Goal: Task Accomplishment & Management: Manage account settings

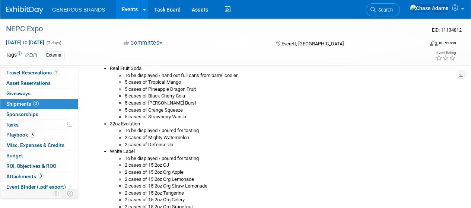
scroll to position [166, 0]
click at [46, 71] on span "Travel Reservations 2" at bounding box center [32, 73] width 53 height 6
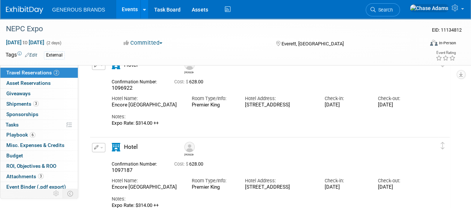
scroll to position [40, 0]
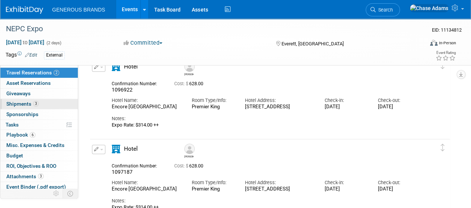
click at [49, 99] on link "3 Shipments 3" at bounding box center [38, 104] width 77 height 10
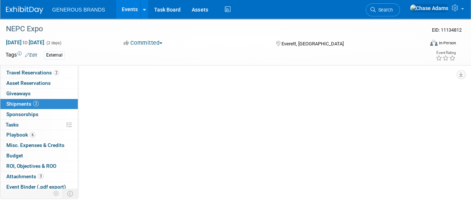
scroll to position [0, 0]
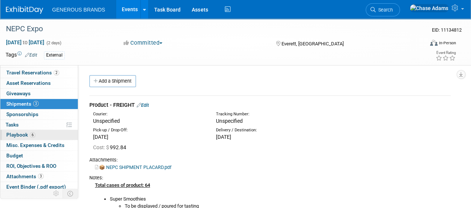
click at [43, 133] on link "6 Playbook 6" at bounding box center [38, 135] width 77 height 10
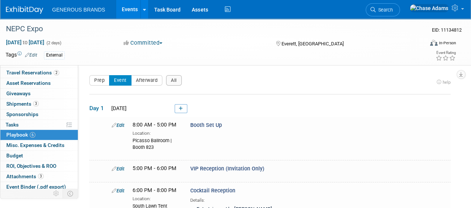
click at [32, 10] on img at bounding box center [24, 9] width 37 height 7
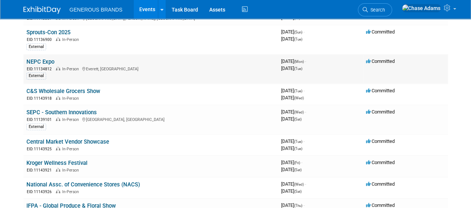
scroll to position [77, 0]
click at [61, 161] on link "Kroger Wellness Festival" at bounding box center [56, 162] width 61 height 7
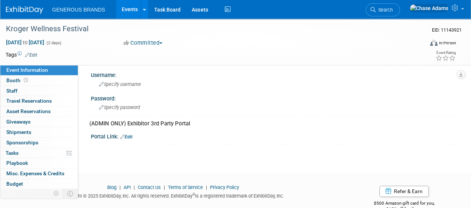
scroll to position [218, 0]
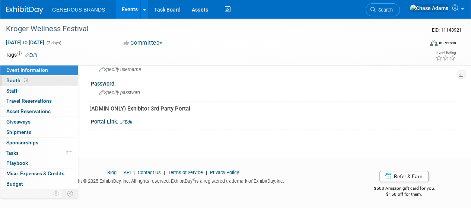
click at [55, 79] on link "Booth" at bounding box center [38, 81] width 77 height 10
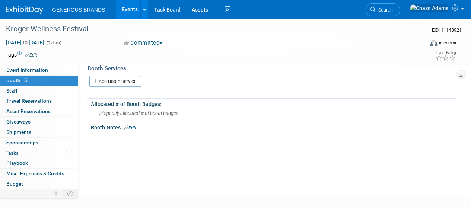
scroll to position [0, 0]
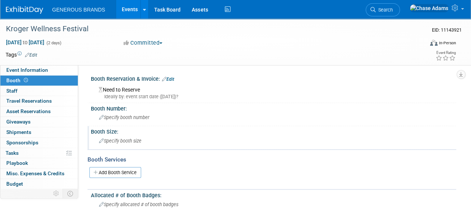
click at [127, 139] on span "Specify booth size" at bounding box center [120, 141] width 42 height 6
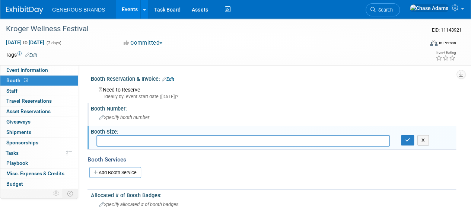
click at [143, 115] on span "Specify booth number" at bounding box center [124, 118] width 50 height 6
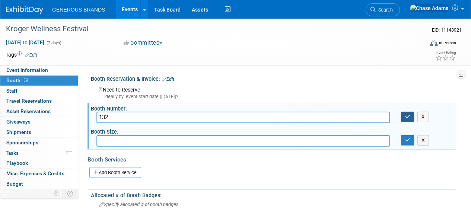
type input "132"
click at [406, 118] on icon "button" at bounding box center [407, 116] width 5 height 5
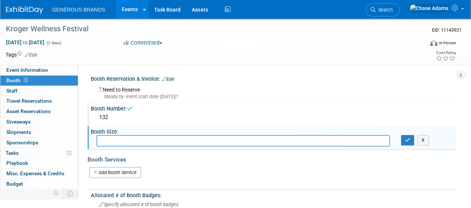
click at [139, 140] on input "text" at bounding box center [243, 141] width 294 height 12
type input "10x10"
click at [405, 146] on div "10x10 X" at bounding box center [273, 141] width 365 height 12
click at [409, 141] on icon "button" at bounding box center [407, 140] width 5 height 5
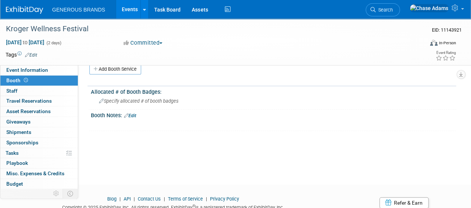
scroll to position [103, 0]
click at [47, 70] on span "Event Information" at bounding box center [27, 70] width 42 height 6
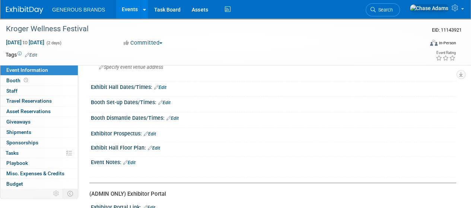
scroll to position [60, 0]
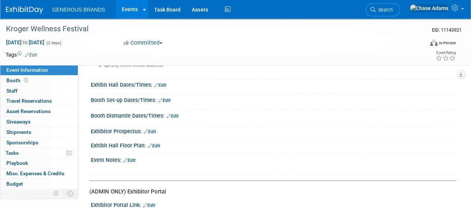
click at [159, 143] on link "Edit" at bounding box center [154, 145] width 12 height 5
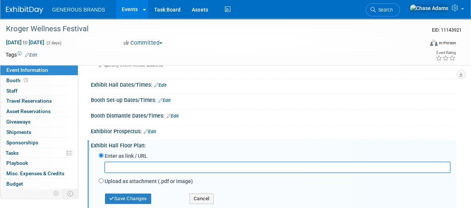
click at [114, 181] on label "Upload as attachment (.pdf or image)" at bounding box center [149, 181] width 88 height 7
click at [104, 181] on input "Upload as attachment (.pdf or image)" at bounding box center [101, 180] width 5 height 5
radio input "true"
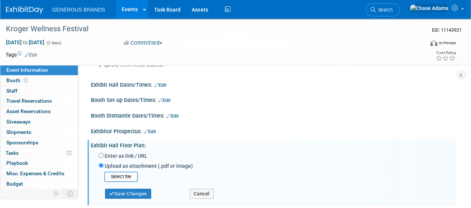
click at [126, 167] on label "Upload as attachment (.pdf or image)" at bounding box center [149, 165] width 88 height 7
click at [104, 167] on input "Upload as attachment (.pdf or image)" at bounding box center [101, 165] width 5 height 5
click at [126, 173] on input "file" at bounding box center [92, 176] width 89 height 9
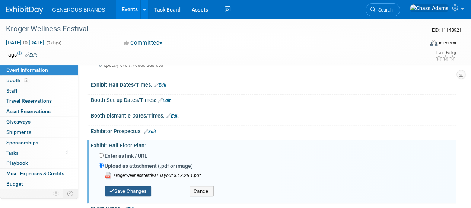
click at [144, 191] on button "Save Changes" at bounding box center [128, 191] width 46 height 10
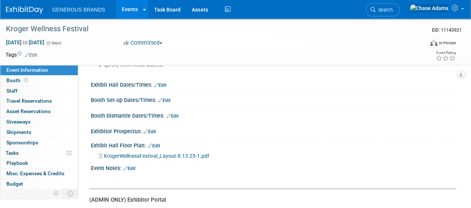
click at [300, 166] on div "Event Notes: Edit" at bounding box center [273, 168] width 365 height 10
click at [26, 80] on icon at bounding box center [26, 80] width 4 height 4
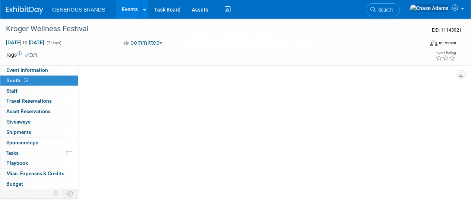
scroll to position [0, 0]
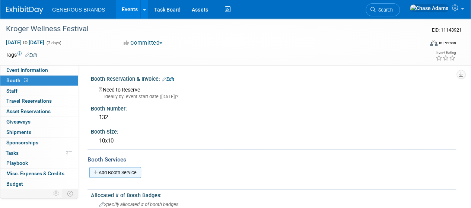
click at [131, 174] on link "Add Booth Service" at bounding box center [115, 172] width 52 height 11
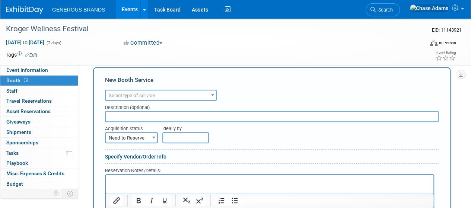
scroll to position [103, 0]
click at [202, 94] on span "Select type of service" at bounding box center [161, 95] width 110 height 10
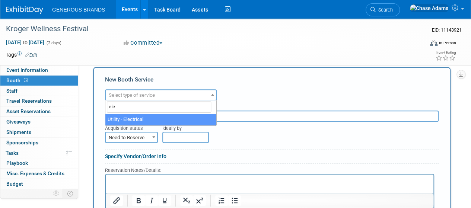
type input "ele"
select select "8"
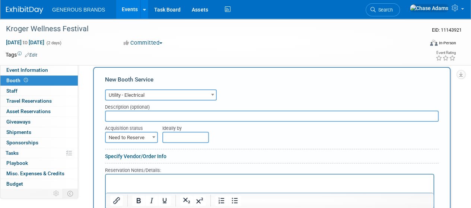
click at [165, 117] on input "text" at bounding box center [272, 116] width 334 height 11
paste input "Electric/Power (120v 20a duplex circuits)"
click at [111, 116] on input "Electric/Power (120v 20a duplex circuits)" at bounding box center [272, 116] width 334 height 11
type input "Electric/Power (120v 20a duplex circuits)"
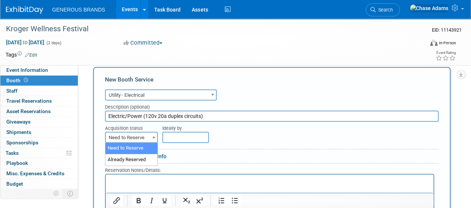
click at [145, 134] on span "Need to Reserve" at bounding box center [131, 138] width 51 height 10
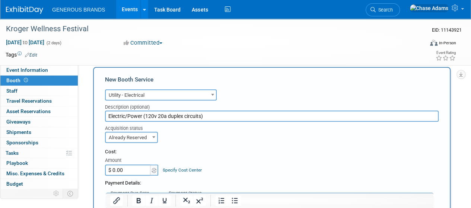
select select "2"
click at [133, 172] on input "$ 0.00" at bounding box center [128, 170] width 47 height 11
type input "$ 300.00"
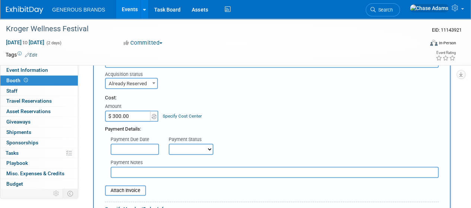
scroll to position [157, 0]
click at [186, 152] on select "Not Paid Yet Partially Paid Paid in Full" at bounding box center [191, 148] width 45 height 11
select select "1"
click at [169, 143] on select "Not Paid Yet Partially Paid Paid in Full" at bounding box center [191, 148] width 45 height 11
click at [145, 154] on input "text" at bounding box center [135, 148] width 48 height 11
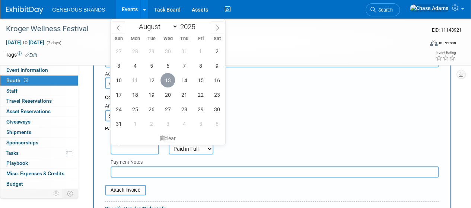
click at [171, 80] on span "13" at bounding box center [168, 80] width 15 height 15
type input "Aug 13, 2025"
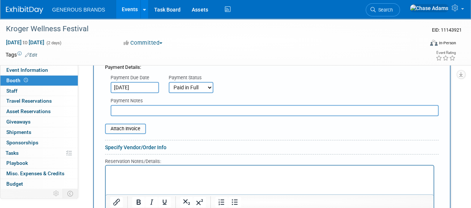
scroll to position [219, 0]
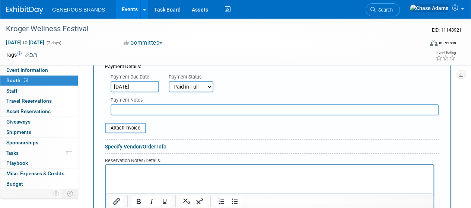
click at [147, 172] on p "Rich Text Area. Press ALT-0 for help." at bounding box center [269, 171] width 319 height 7
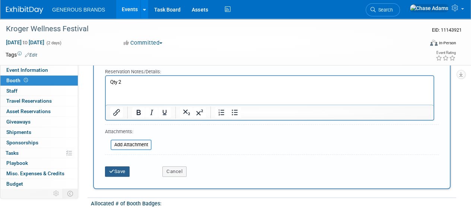
click at [126, 172] on button "Save" at bounding box center [117, 172] width 25 height 10
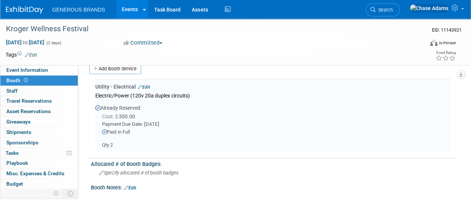
scroll to position [73, 0]
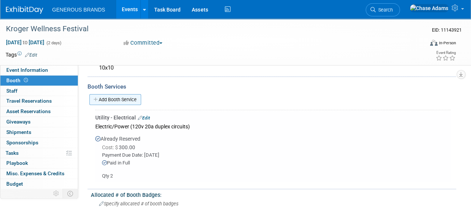
click at [132, 99] on link "Add Booth Service" at bounding box center [115, 99] width 52 height 11
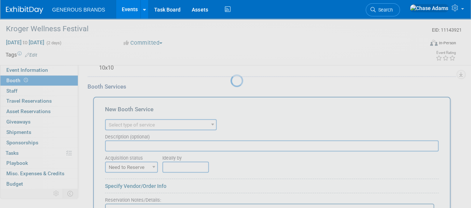
scroll to position [0, 0]
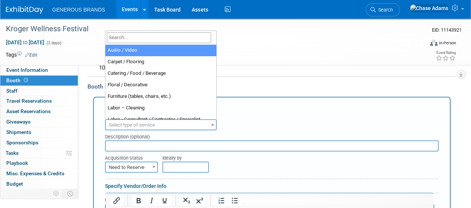
click at [148, 123] on span "Select type of service" at bounding box center [132, 125] width 46 height 6
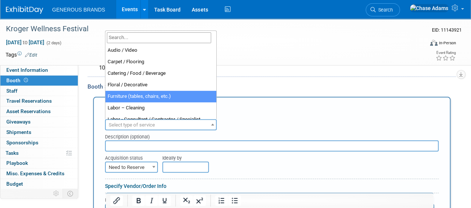
select select "6"
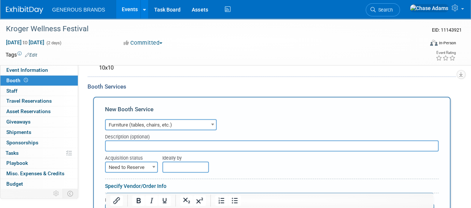
click at [140, 143] on input "text" at bounding box center [272, 145] width 334 height 11
type input "Rental Table (qty 2) & Chairs (qty 4)"
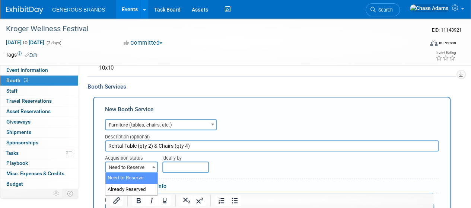
click at [144, 164] on span "Need to Reserve" at bounding box center [131, 167] width 51 height 10
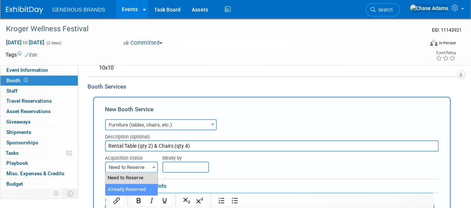
select select "2"
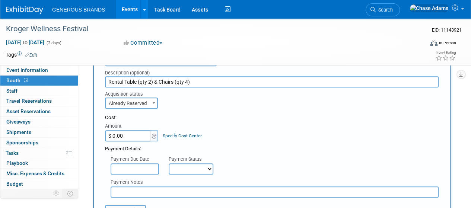
scroll to position [142, 0]
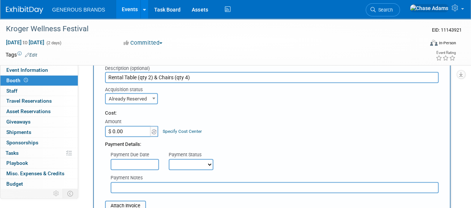
click at [134, 126] on input "$ 0.00" at bounding box center [128, 131] width 47 height 11
type input "$ 50.00"
click at [195, 108] on form "Audio / Video Carpet / Flooring Catering / Food / Beverage Floral / Decorative …" at bounding box center [272, 198] width 334 height 299
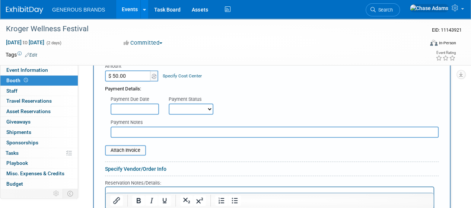
scroll to position [202, 0]
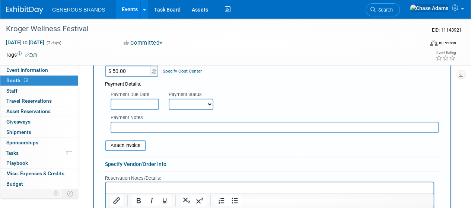
click at [138, 105] on input "text" at bounding box center [135, 104] width 48 height 11
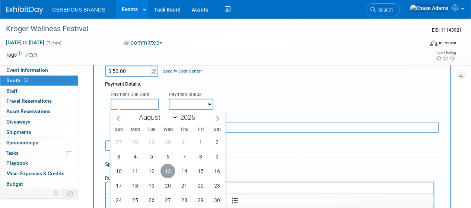
click at [165, 165] on span "13" at bounding box center [168, 171] width 15 height 15
type input "Aug 13, 2025"
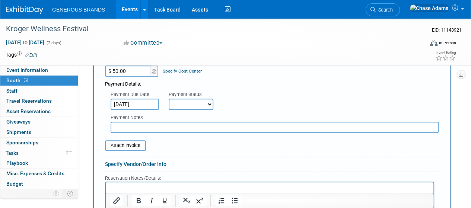
click at [201, 105] on select "Not Paid Yet Partially Paid Paid in Full" at bounding box center [191, 104] width 45 height 11
select select "1"
click at [169, 99] on select "Not Paid Yet Partially Paid Paid in Full" at bounding box center [191, 104] width 45 height 11
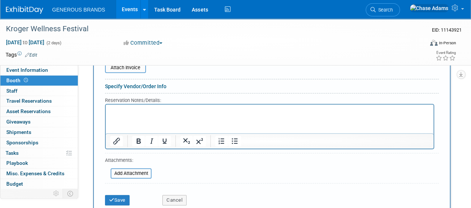
scroll to position [280, 0]
click at [115, 199] on button "Save" at bounding box center [117, 200] width 25 height 10
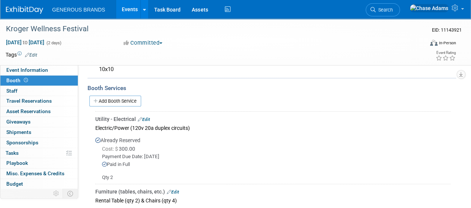
scroll to position [71, 0]
click at [125, 101] on link "Add Booth Service" at bounding box center [115, 101] width 52 height 11
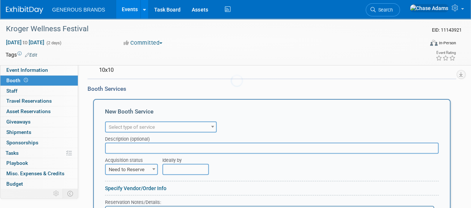
scroll to position [0, 0]
click at [143, 129] on span "Select type of service" at bounding box center [132, 127] width 46 height 6
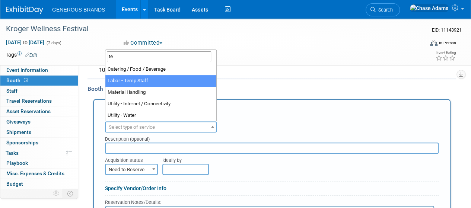
type input "t"
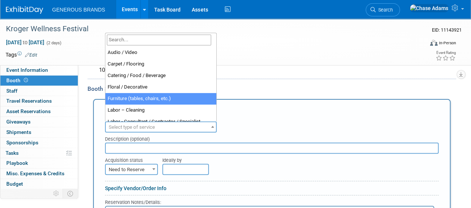
select select "6"
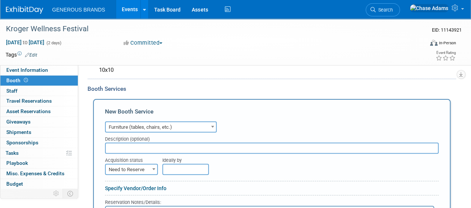
click at [132, 149] on input "text" at bounding box center [272, 148] width 334 height 11
paste input "Frame Tent Rental with Ballasts - 10x10"
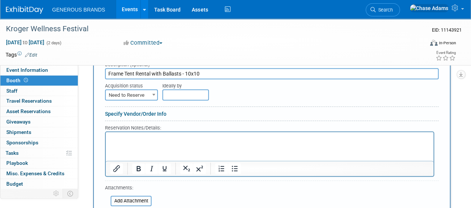
scroll to position [146, 0]
type input "Frame Tent Rental with Ballasts - 10x10"
click at [155, 90] on span at bounding box center [153, 94] width 7 height 10
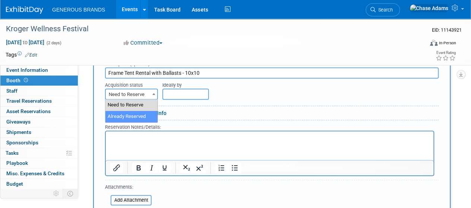
select select "2"
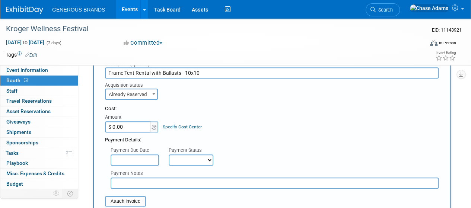
click at [131, 126] on input "$ 0.00" at bounding box center [128, 126] width 47 height 11
type input "$ 350.00"
click at [139, 157] on input "text" at bounding box center [135, 160] width 48 height 11
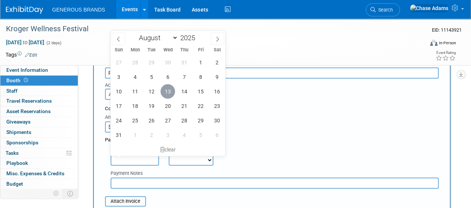
click at [168, 96] on span "13" at bounding box center [168, 91] width 15 height 15
type input "Aug 13, 2025"
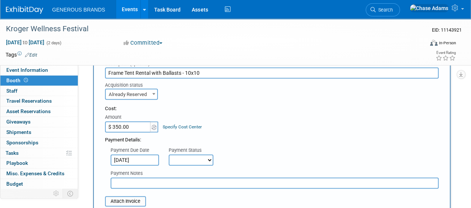
click at [183, 159] on select "Not Paid Yet Partially Paid Paid in Full" at bounding box center [191, 160] width 45 height 11
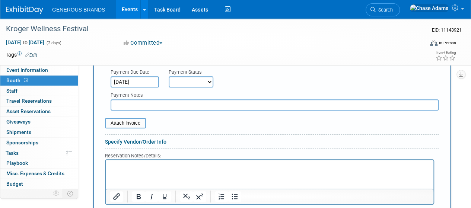
scroll to position [225, 0]
click at [206, 84] on select "Not Paid Yet Partially Paid Paid in Full" at bounding box center [191, 81] width 45 height 11
select select "1"
click at [169, 76] on select "Not Paid Yet Partially Paid Paid in Full" at bounding box center [191, 81] width 45 height 11
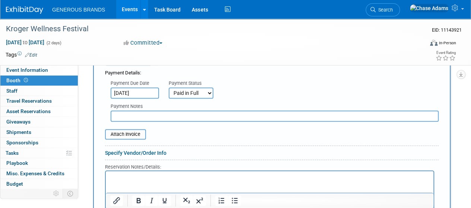
scroll to position [212, 0]
click at [136, 136] on input "file" at bounding box center [101, 135] width 89 height 9
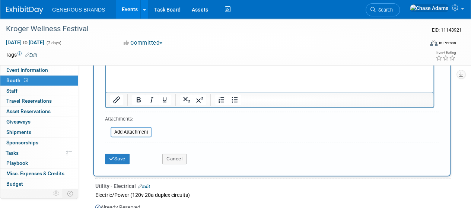
scroll to position [329, 0]
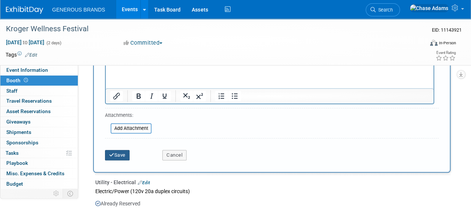
click at [110, 153] on icon "submit" at bounding box center [111, 155] width 5 height 5
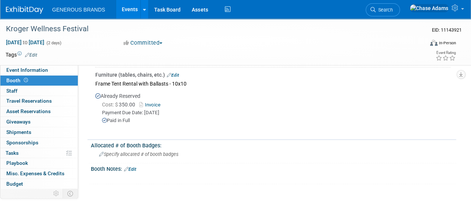
scroll to position [254, 0]
click at [22, 187] on link "Budget" at bounding box center [38, 184] width 77 height 10
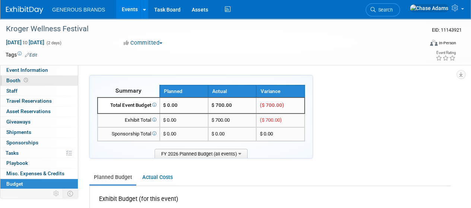
click at [24, 79] on icon at bounding box center [26, 80] width 4 height 4
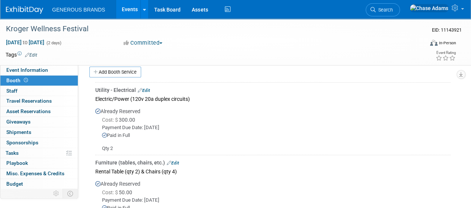
scroll to position [101, 0]
click at [145, 89] on link "Edit" at bounding box center [144, 90] width 12 height 5
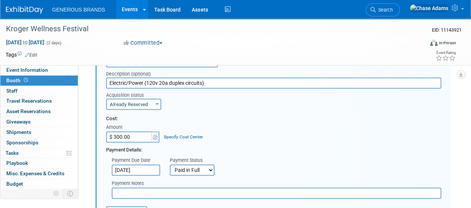
scroll to position [137, 0]
click at [122, 137] on input "$ 300.00" at bounding box center [129, 136] width 47 height 11
type input "$ 354.60"
click at [278, 102] on div "Acquisition status Need to Reserve Already Reserved Already Reserved Ideally by" at bounding box center [274, 98] width 346 height 21
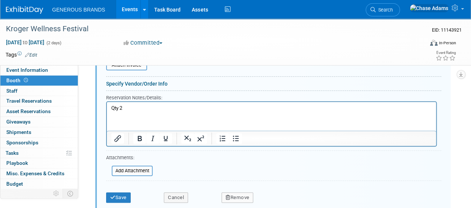
scroll to position [289, 0]
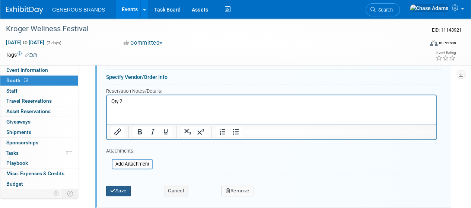
click at [107, 191] on button "Save" at bounding box center [118, 191] width 25 height 10
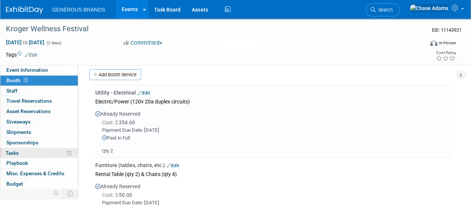
scroll to position [32, 0]
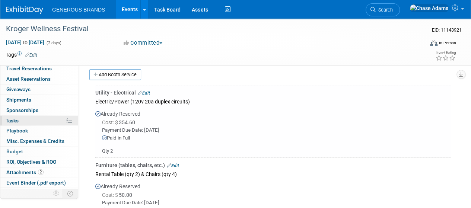
click at [40, 150] on link "Budget" at bounding box center [38, 152] width 77 height 10
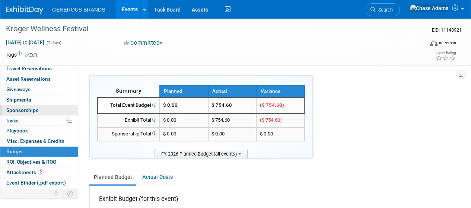
scroll to position [0, 0]
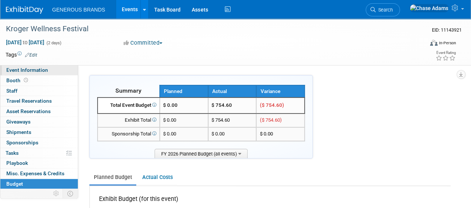
click at [47, 73] on link "Event Information" at bounding box center [38, 70] width 77 height 10
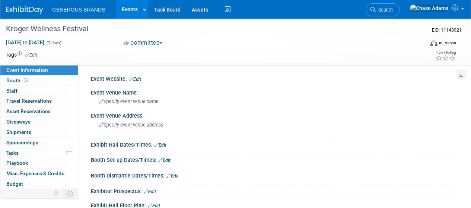
click at [140, 81] on link "Edit" at bounding box center [135, 79] width 12 height 5
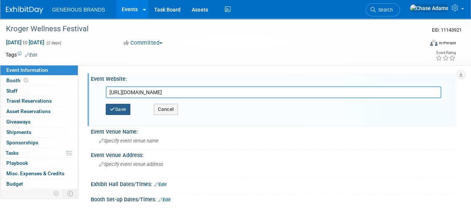
type input "https://kwfsponsorportal.com/on-site-logistics/"
click at [121, 115] on button "Save" at bounding box center [118, 109] width 25 height 11
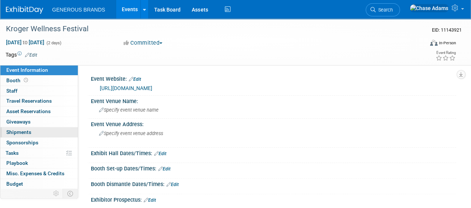
click at [29, 131] on span "Shipments 0" at bounding box center [18, 132] width 25 height 6
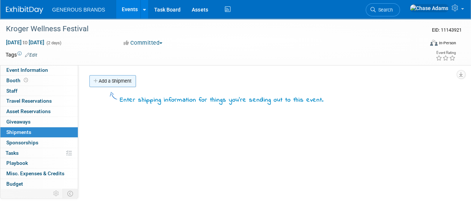
click at [116, 77] on link "Add a Shipment" at bounding box center [112, 81] width 47 height 12
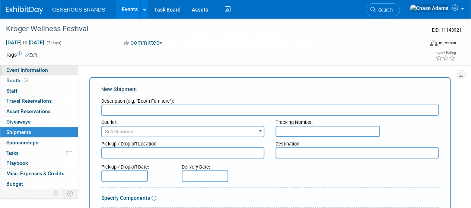
click at [40, 69] on span "Event Information" at bounding box center [27, 70] width 42 height 6
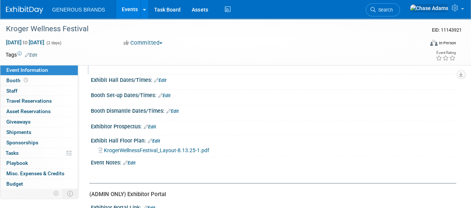
scroll to position [74, 0]
click at [136, 162] on link "Edit" at bounding box center [129, 162] width 12 height 5
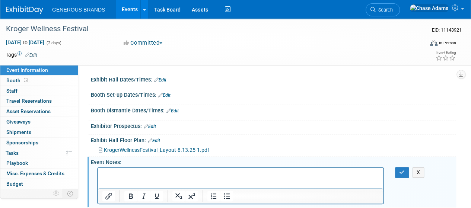
scroll to position [0, 0]
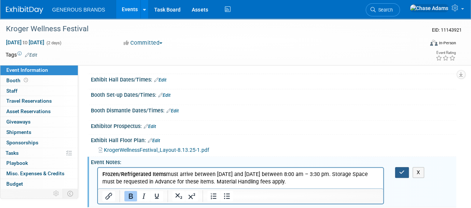
click at [402, 173] on icon "button" at bounding box center [402, 172] width 6 height 5
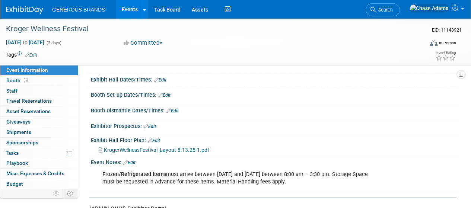
click at [133, 161] on link "Edit" at bounding box center [129, 162] width 12 height 5
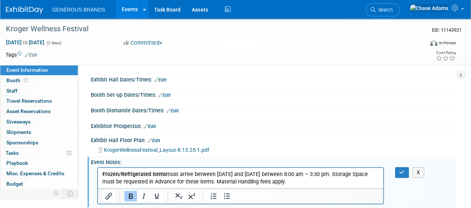
scroll to position [105, 0]
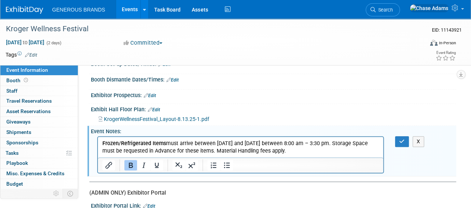
click at [351, 153] on p "Frozen/Refrigerated Items must arrive between Monday, September 22 and Tuesday,…" at bounding box center [240, 147] width 277 height 15
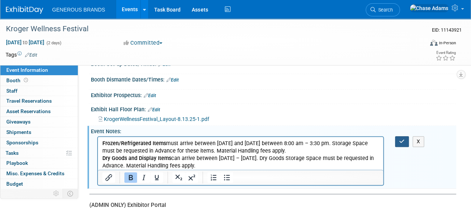
click at [401, 140] on icon "button" at bounding box center [402, 141] width 6 height 5
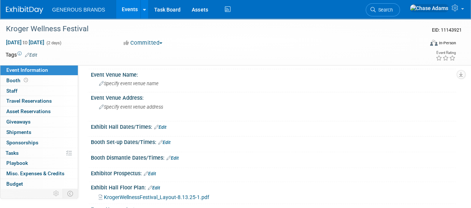
scroll to position [0, 0]
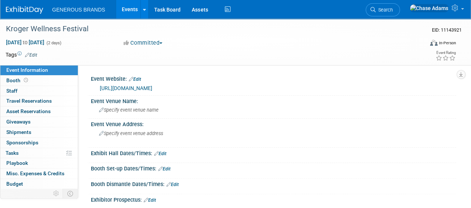
click at [161, 154] on link "Edit" at bounding box center [160, 153] width 12 height 5
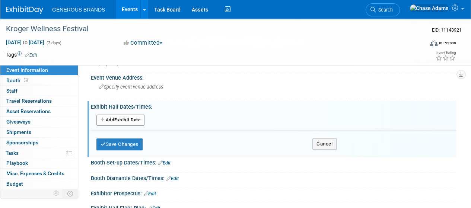
scroll to position [47, 0]
click at [136, 118] on button "Add Another Exhibit Date" at bounding box center [120, 119] width 48 height 11
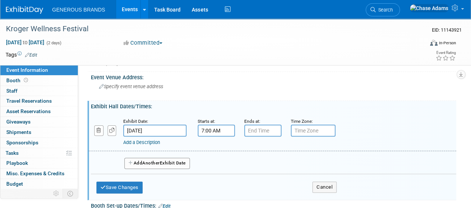
click at [215, 133] on input "7:00 AM" at bounding box center [216, 131] width 37 height 12
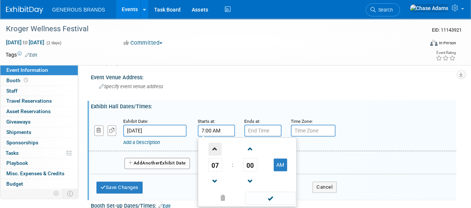
click at [217, 149] on span at bounding box center [215, 149] width 13 height 13
type input "11:00 AM"
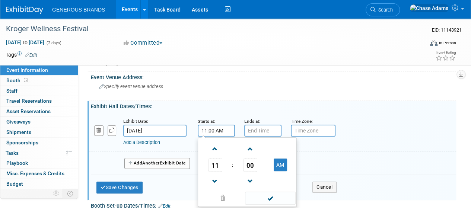
type input "7:00 PM"
click at [265, 130] on input "7:00 PM" at bounding box center [262, 131] width 37 height 12
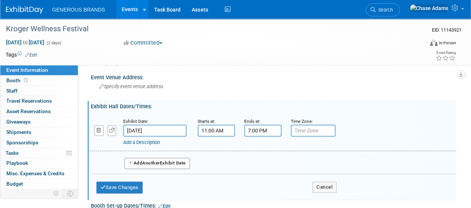
click at [158, 168] on button "Add Another Exhibit Date" at bounding box center [157, 163] width 66 height 11
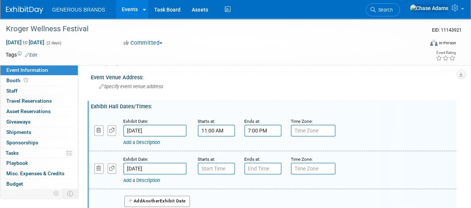
click at [216, 175] on div "Add a Description Description:" at bounding box center [258, 179] width 270 height 9
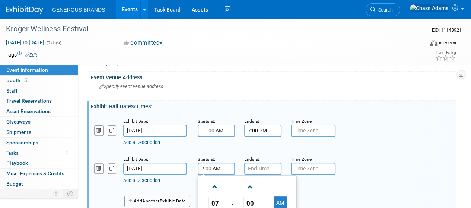
click at [216, 174] on input "7:00 AM" at bounding box center [216, 169] width 37 height 12
click at [216, 182] on span at bounding box center [215, 187] width 13 height 13
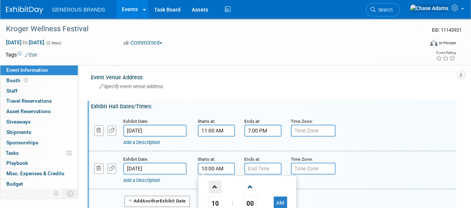
type input "11:00 AM"
type input "7:00 PM"
click at [263, 168] on input "7:00 PM" at bounding box center [262, 169] width 37 height 12
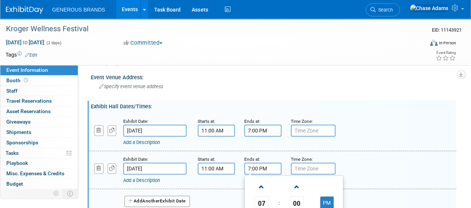
click at [291, 144] on div "Add a Description" at bounding box center [258, 142] width 270 height 7
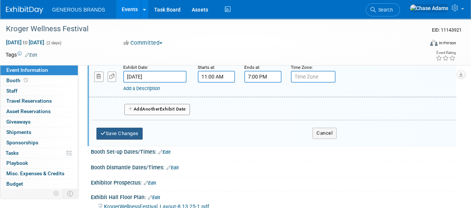
click at [118, 134] on button "Save Changes" at bounding box center [119, 134] width 46 height 12
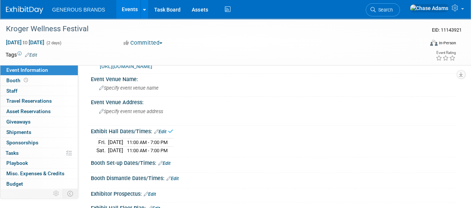
scroll to position [21, 0]
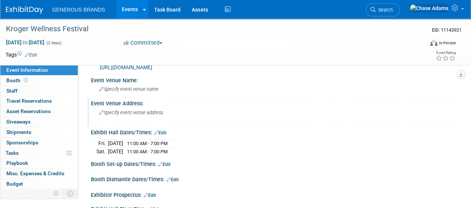
click at [145, 112] on span "Specify event venue address" at bounding box center [131, 113] width 64 height 6
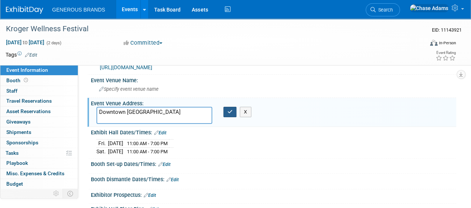
type textarea "Downtown Cincinnati- 5th street"
click at [234, 115] on button "button" at bounding box center [230, 112] width 13 height 10
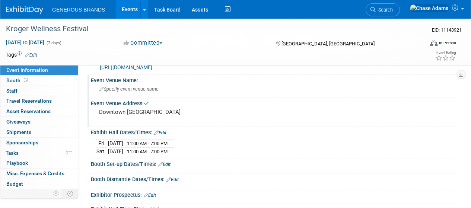
click at [150, 92] on div "Specify event venue name" at bounding box center [273, 89] width 354 height 12
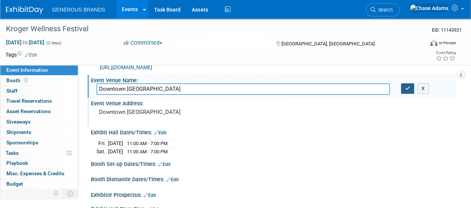
type input "Downtown Cincinnati- 5th street"
click at [408, 91] on icon "button" at bounding box center [407, 88] width 5 height 5
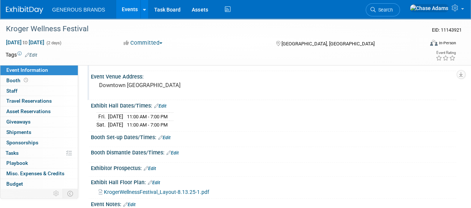
scroll to position [52, 0]
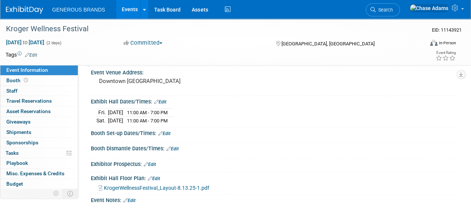
click at [172, 131] on div "Booth Set-up Dates/Times: Edit" at bounding box center [273, 133] width 365 height 10
click at [169, 132] on link "Edit" at bounding box center [164, 133] width 12 height 5
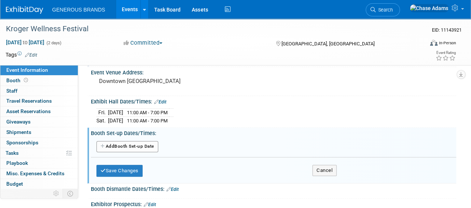
click at [142, 149] on button "Add Another Booth Set-up Date" at bounding box center [127, 146] width 62 height 11
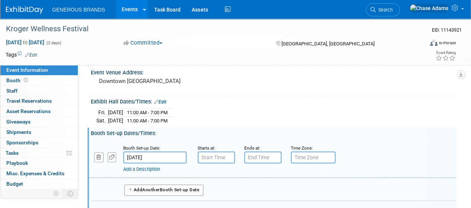
click at [145, 157] on input "Sep 26, 2025" at bounding box center [154, 158] width 63 height 12
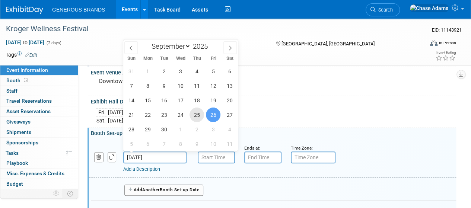
click at [197, 115] on span "25" at bounding box center [197, 115] width 15 height 15
type input "Sep 25, 2025"
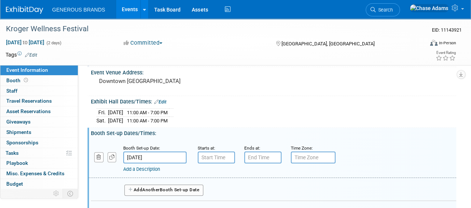
click at [212, 164] on div "Add a Description Description:" at bounding box center [258, 168] width 270 height 9
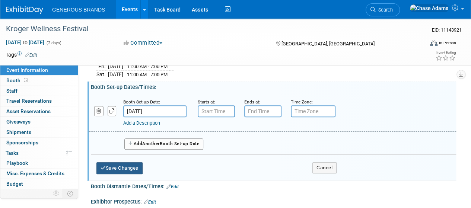
click at [124, 162] on button "Save Changes" at bounding box center [119, 168] width 46 height 12
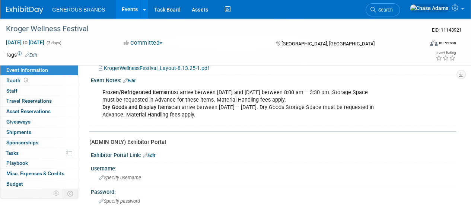
scroll to position [177, 0]
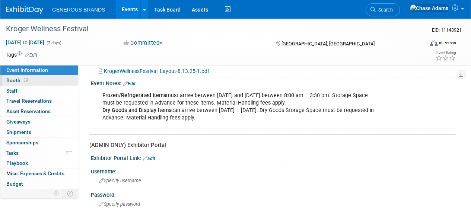
click at [40, 78] on link "Booth" at bounding box center [38, 81] width 77 height 10
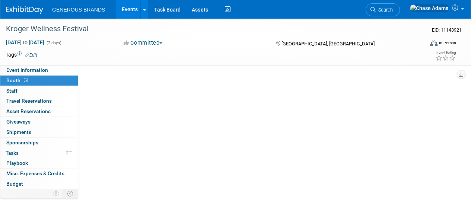
scroll to position [0, 0]
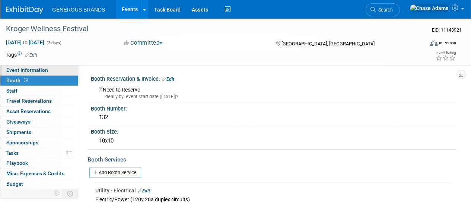
click at [54, 70] on link "Event Information" at bounding box center [38, 70] width 77 height 10
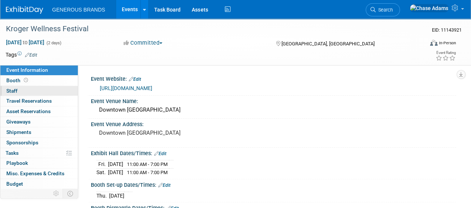
click at [54, 88] on link "0 Staff 0" at bounding box center [38, 91] width 77 height 10
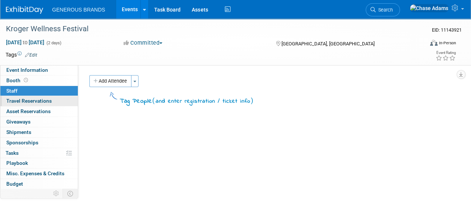
click at [53, 103] on link "0 Travel Reservations 0" at bounding box center [38, 101] width 77 height 10
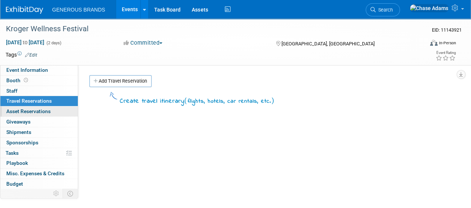
click at [57, 110] on link "0 Asset Reservations 0" at bounding box center [38, 112] width 77 height 10
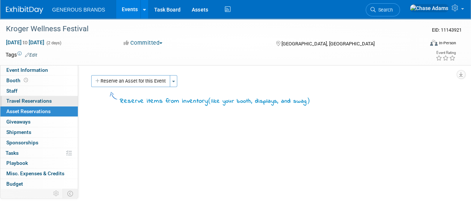
click at [58, 102] on link "0 Travel Reservations 0" at bounding box center [38, 101] width 77 height 10
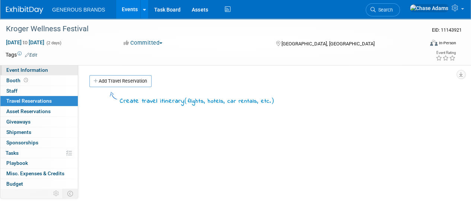
click at [41, 69] on span "Event Information" at bounding box center [27, 70] width 42 height 6
